Goal: Navigation & Orientation: Understand site structure

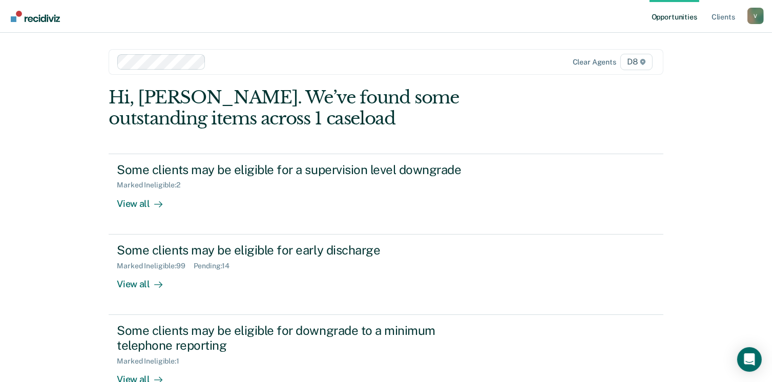
scroll to position [96, 0]
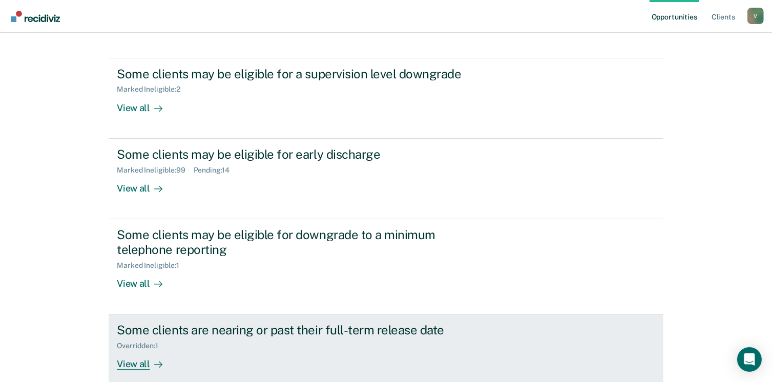
click at [154, 360] on icon at bounding box center [158, 364] width 8 height 8
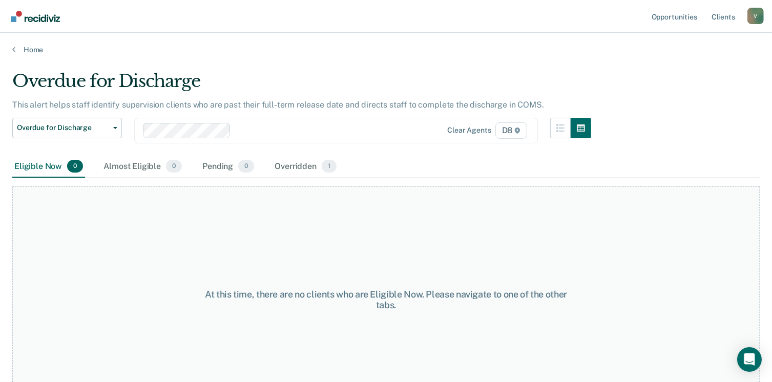
click at [152, 360] on div "At this time, there are no clients who are Eligible Now. Please navigate to one…" at bounding box center [385, 299] width 747 height 226
click at [32, 45] on link "Home" at bounding box center [385, 49] width 747 height 9
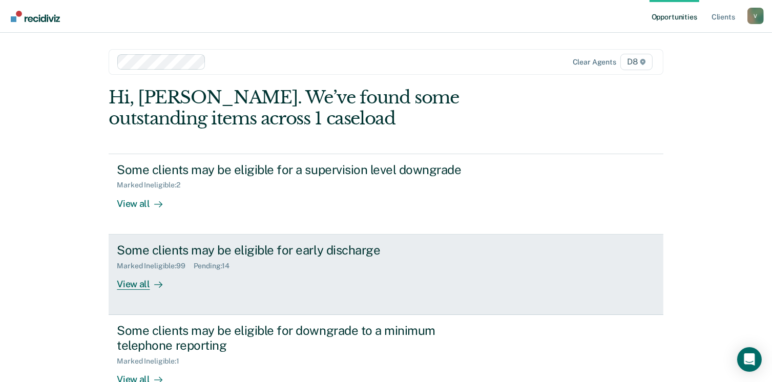
click at [139, 274] on div "View all" at bounding box center [145, 280] width 57 height 20
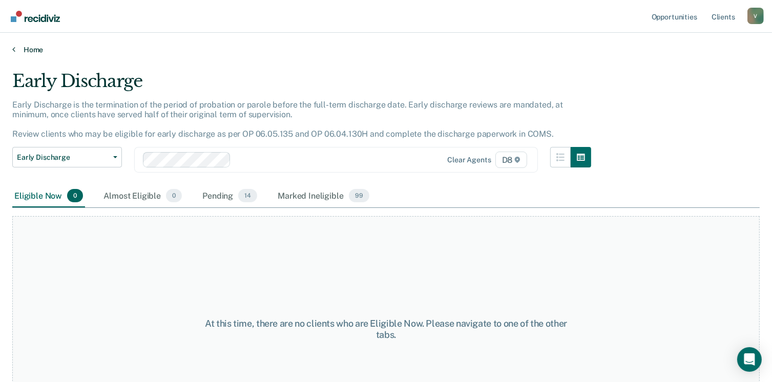
click at [41, 48] on link "Home" at bounding box center [385, 49] width 747 height 9
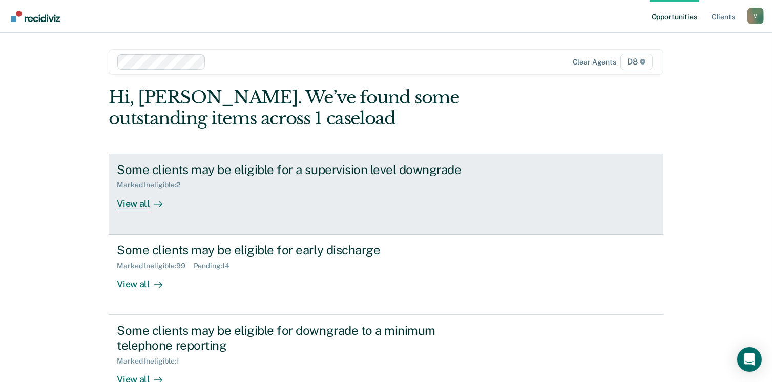
click at [126, 204] on div "View all" at bounding box center [145, 199] width 57 height 20
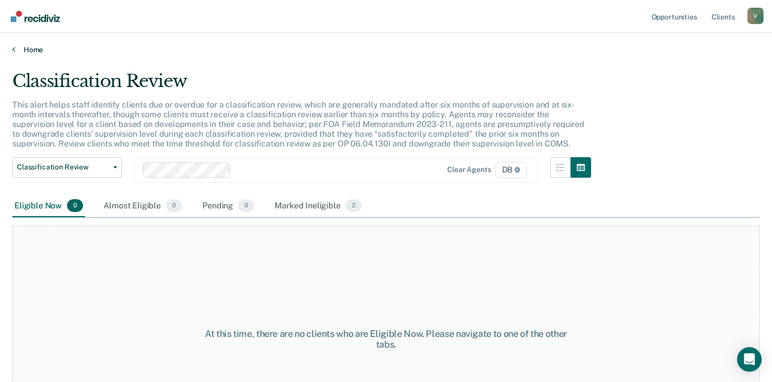
click at [29, 46] on link "Home" at bounding box center [385, 49] width 747 height 9
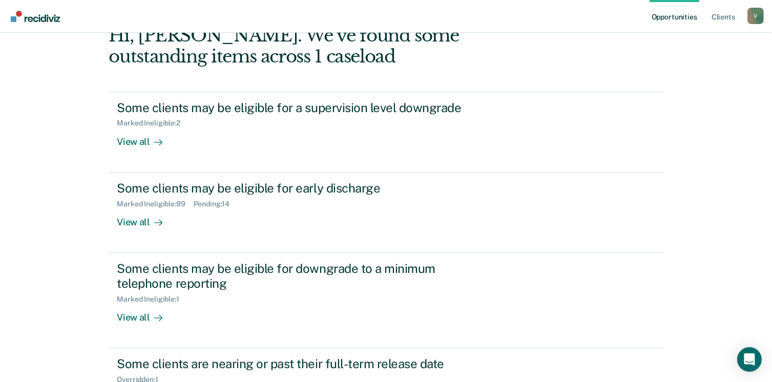
scroll to position [148, 0]
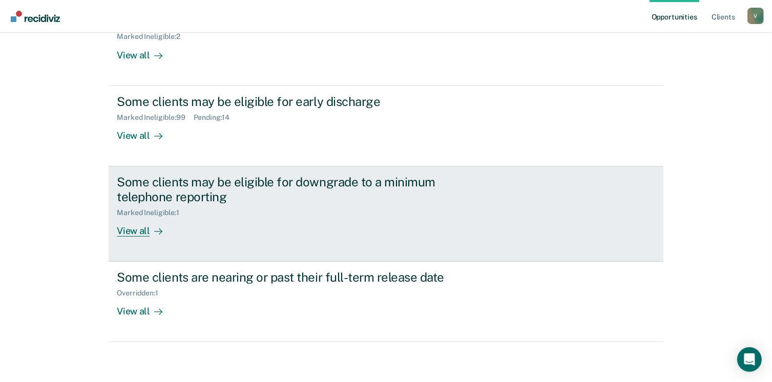
click at [135, 225] on div "View all" at bounding box center [145, 227] width 57 height 20
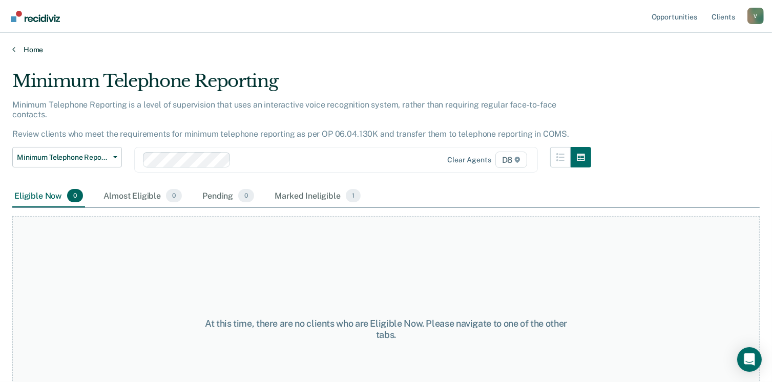
click at [29, 52] on link "Home" at bounding box center [385, 49] width 747 height 9
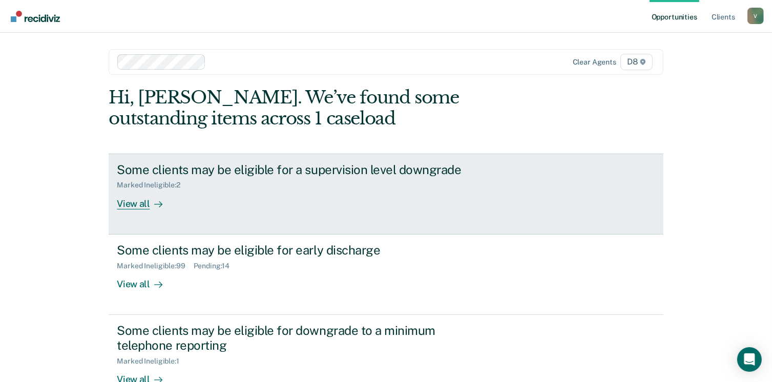
click at [470, 207] on div "Some clients may be eligible for a supervision level downgrade Marked Ineligibl…" at bounding box center [309, 185] width 384 height 47
click at [145, 207] on div "View all" at bounding box center [145, 199] width 57 height 20
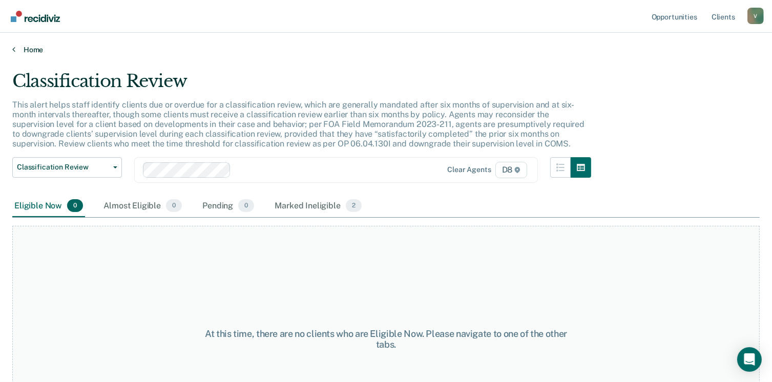
click at [31, 46] on link "Home" at bounding box center [385, 49] width 747 height 9
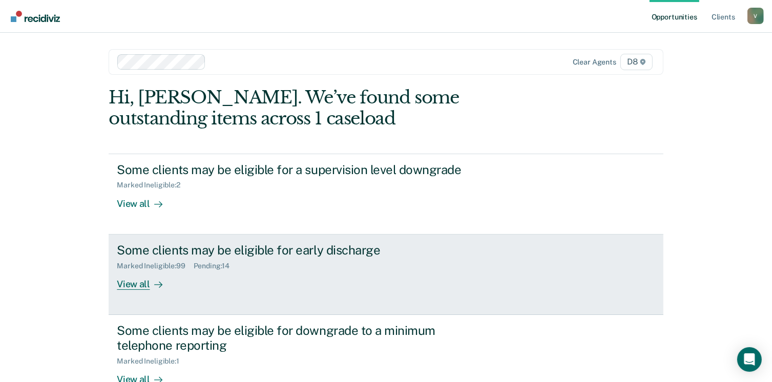
click at [145, 288] on div "View all" at bounding box center [145, 280] width 57 height 20
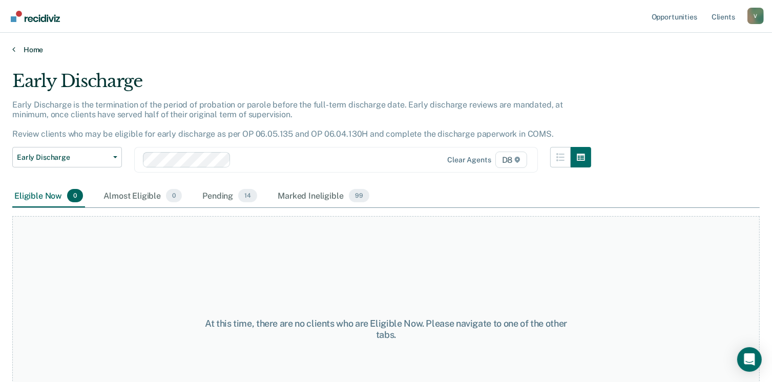
click at [35, 49] on link "Home" at bounding box center [385, 49] width 747 height 9
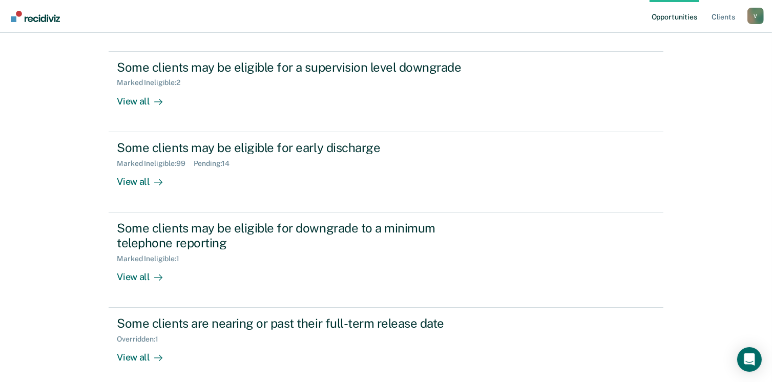
scroll to position [99, 0]
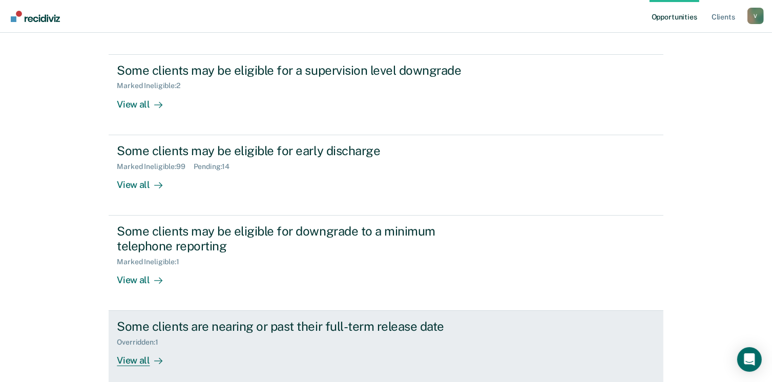
click at [150, 355] on div at bounding box center [156, 361] width 12 height 12
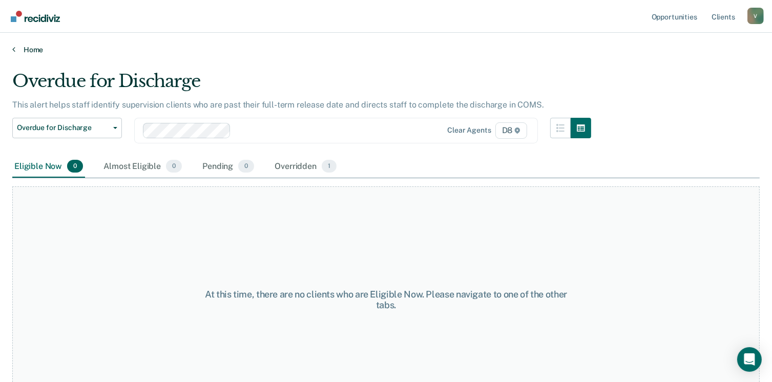
click at [31, 45] on link "Home" at bounding box center [385, 49] width 747 height 9
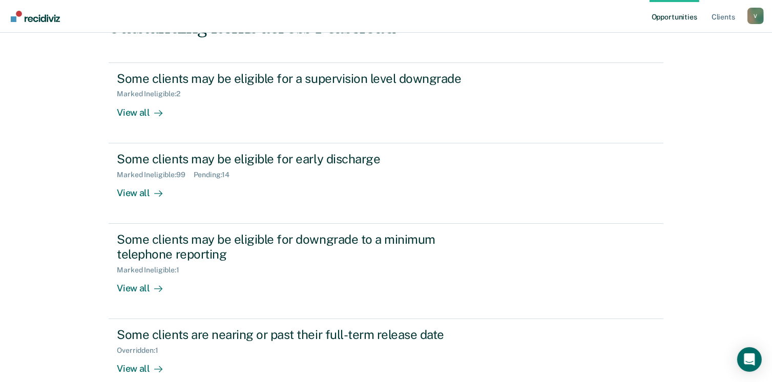
scroll to position [109, 0]
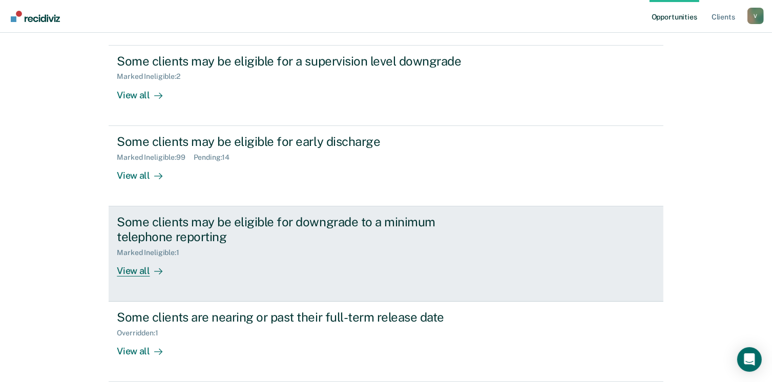
click at [144, 271] on div "View all" at bounding box center [145, 266] width 57 height 20
